Goal: Task Accomplishment & Management: Complete application form

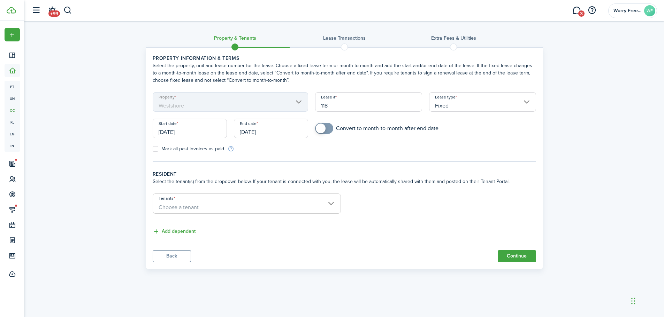
click at [245, 207] on span "Choose a tenant" at bounding box center [246, 208] width 187 height 12
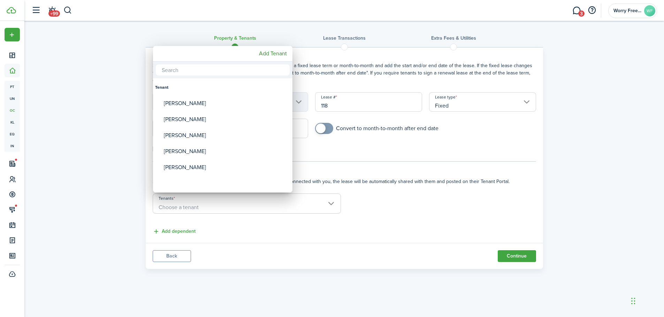
click at [266, 235] on div at bounding box center [331, 158] width 775 height 429
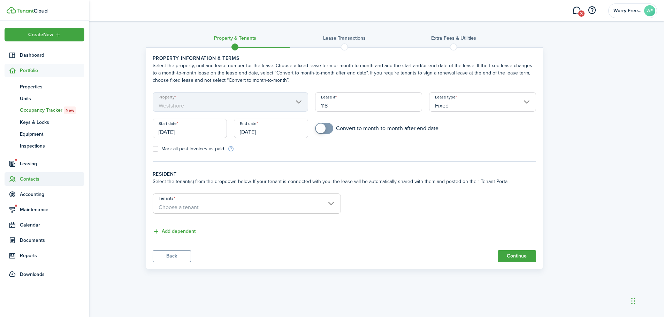
click at [32, 180] on span "Contacts" at bounding box center [52, 179] width 64 height 7
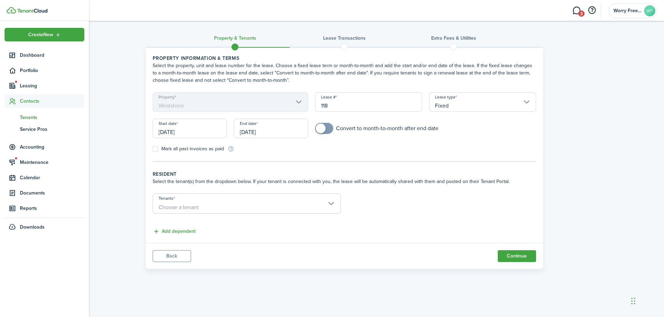
click at [31, 118] on span "Tenants" at bounding box center [52, 117] width 64 height 7
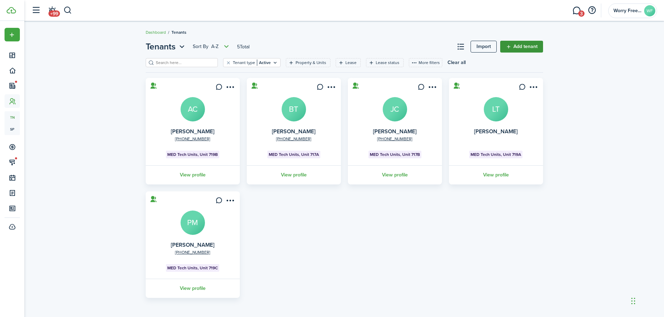
click at [526, 47] on link "Add tenant" at bounding box center [521, 47] width 43 height 12
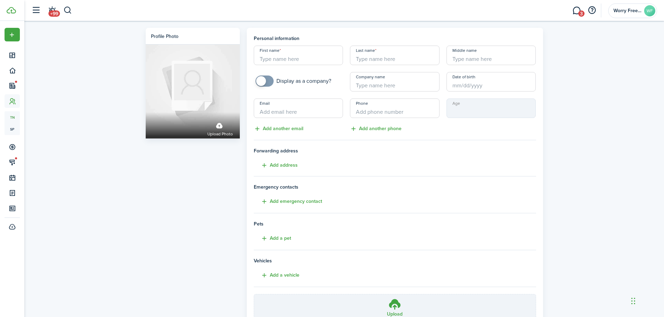
click at [302, 58] on input "First name" at bounding box center [299, 56] width 90 height 20
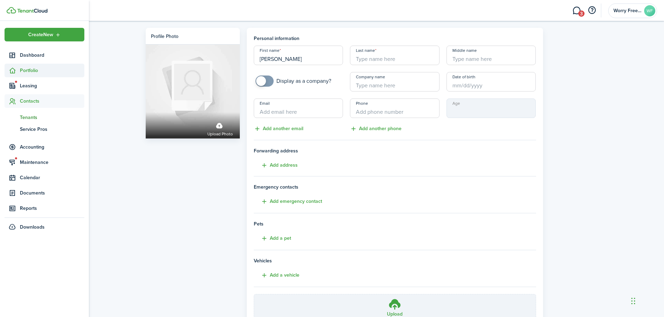
type input "[PERSON_NAME]"
click at [29, 71] on span "Portfolio" at bounding box center [52, 70] width 64 height 7
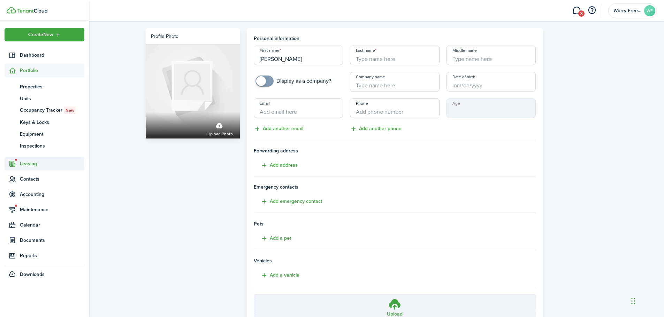
click at [32, 165] on span "Leasing" at bounding box center [52, 163] width 64 height 7
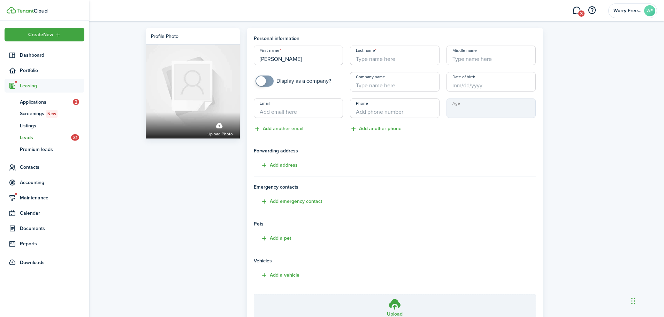
click at [30, 137] on span "Leads" at bounding box center [45, 137] width 51 height 7
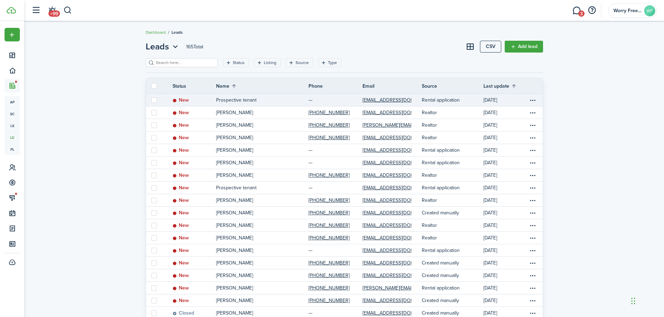
click at [250, 99] on p "Prospective tenant" at bounding box center [236, 99] width 40 height 7
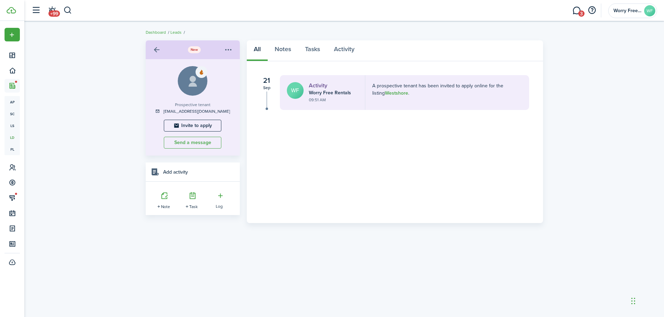
click at [229, 48] on menu-btn-icon "Open menu" at bounding box center [229, 50] width 12 height 12
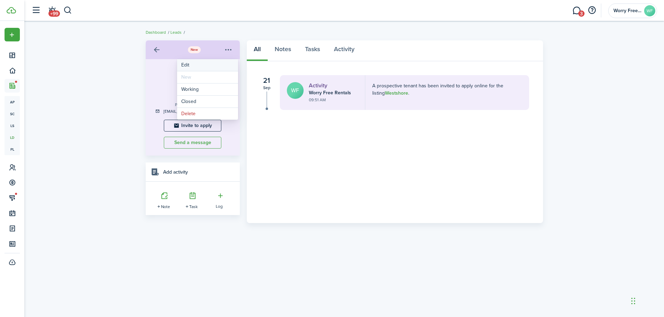
click at [184, 68] on link "Edit" at bounding box center [207, 65] width 61 height 12
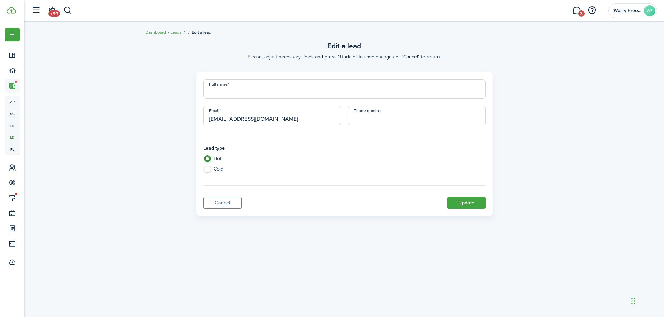
click at [271, 98] on input "Full name" at bounding box center [344, 89] width 282 height 20
type input "[PERSON_NAME]"
type input "[PHONE_NUMBER]"
click at [470, 201] on button "Update" at bounding box center [466, 203] width 38 height 12
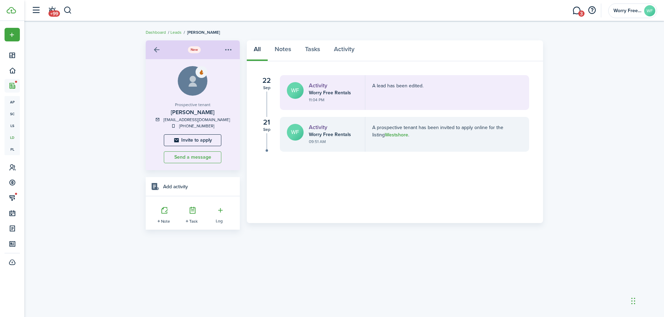
click at [229, 51] on menu-btn-icon "Open menu" at bounding box center [229, 50] width 12 height 12
click at [284, 50] on link "Notes" at bounding box center [283, 50] width 30 height 21
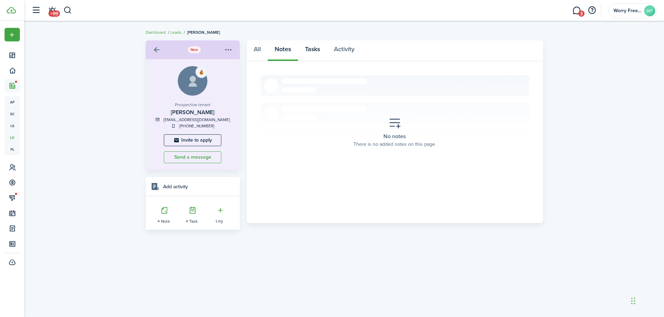
click at [317, 48] on link "Tasks" at bounding box center [312, 50] width 29 height 21
click at [342, 50] on link "Activity" at bounding box center [344, 50] width 34 height 21
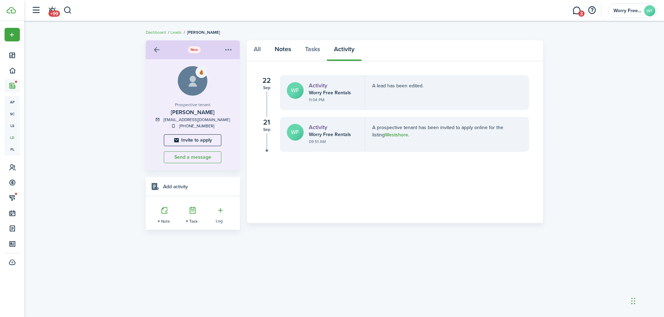
click at [287, 50] on link "Notes" at bounding box center [283, 50] width 30 height 21
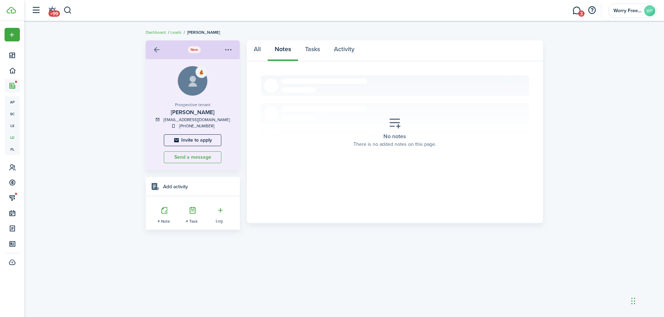
click at [270, 47] on div "All Notes Tasks Activity" at bounding box center [395, 50] width 296 height 21
click at [219, 211] on icon "Open menu" at bounding box center [221, 210] width 14 height 14
click at [199, 232] on button "Log A Call" at bounding box center [197, 234] width 61 height 12
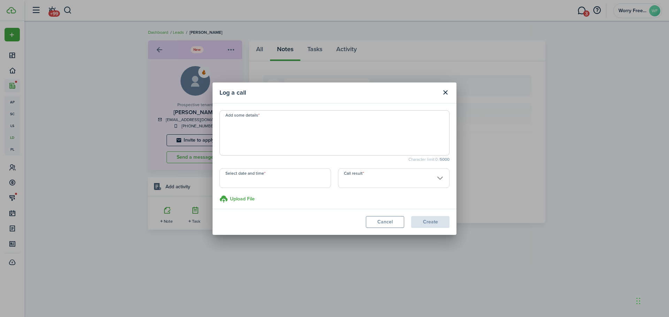
click at [291, 128] on textarea "Add some details" at bounding box center [334, 134] width 229 height 33
click at [291, 181] on input "Select date and time" at bounding box center [274, 179] width 111 height 20
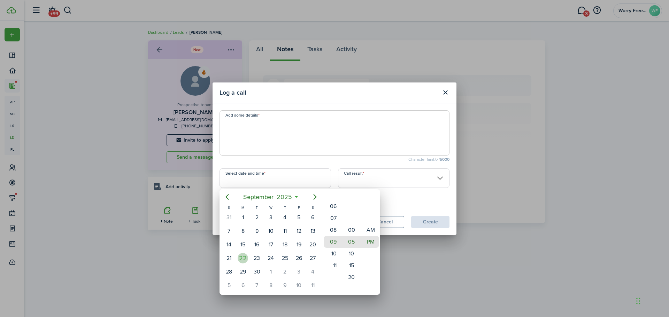
click at [240, 258] on div "22" at bounding box center [243, 258] width 10 height 10
click at [333, 230] on mbsc-wheel-item "08" at bounding box center [332, 230] width 17 height 12
type input "[DATE] 08:10 pm"
click at [392, 91] on div at bounding box center [334, 158] width 780 height 429
